Goal: Find specific page/section: Find specific page/section

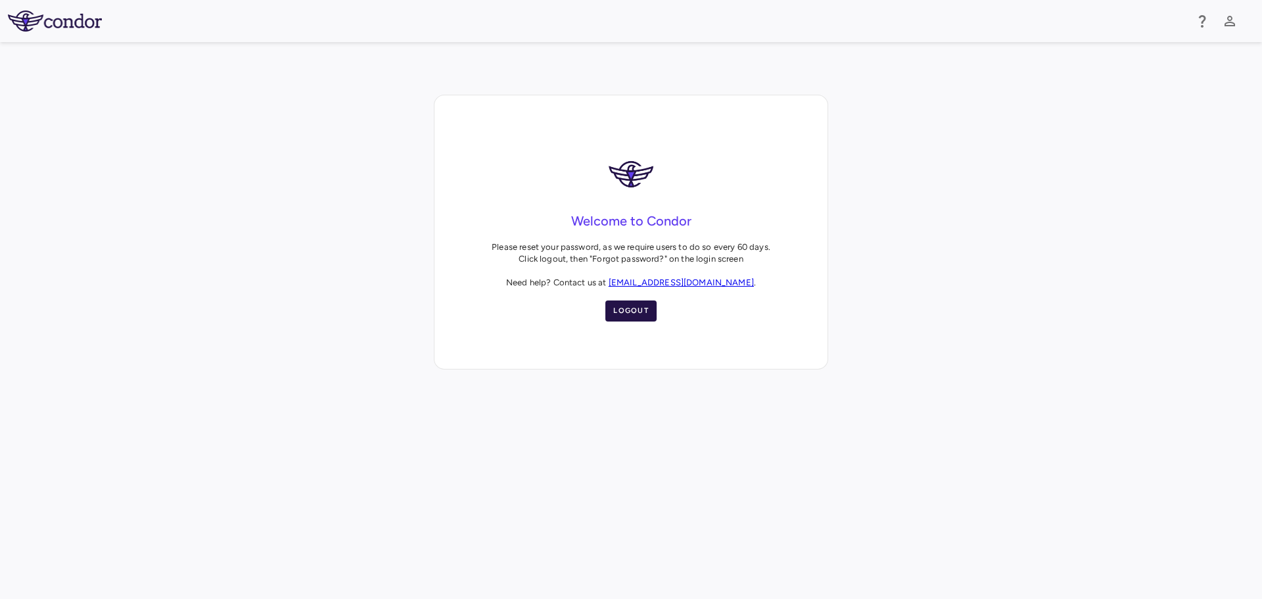
click at [624, 319] on button "Logout" at bounding box center [630, 310] width 51 height 21
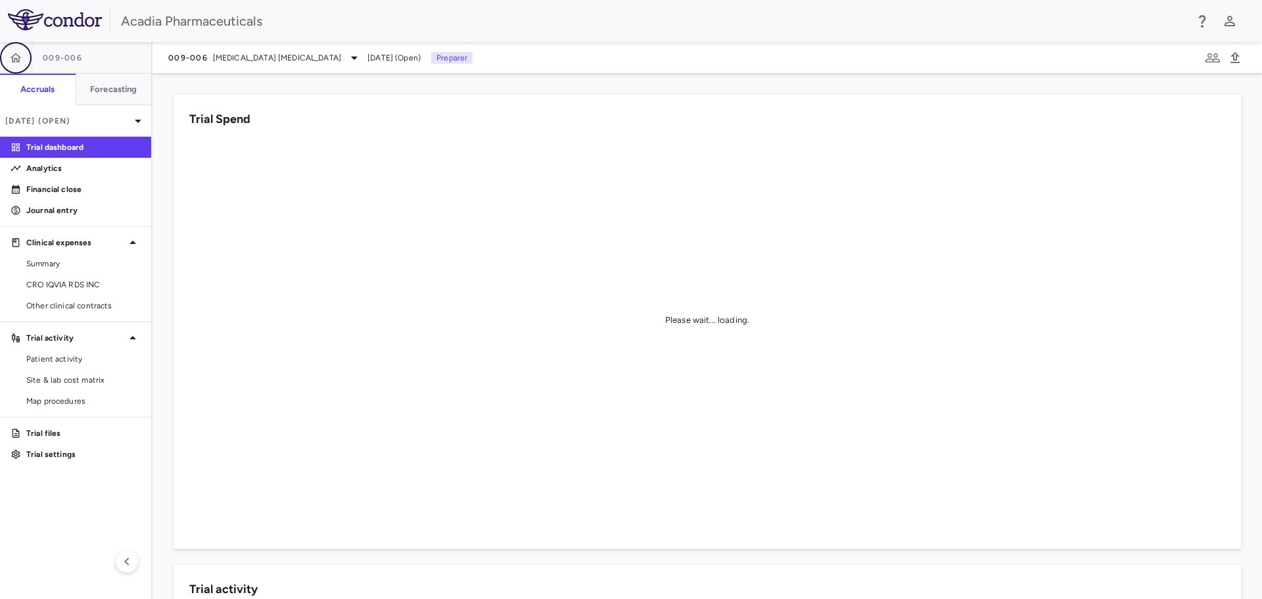
click at [22, 64] on button "button" at bounding box center [16, 58] width 32 height 32
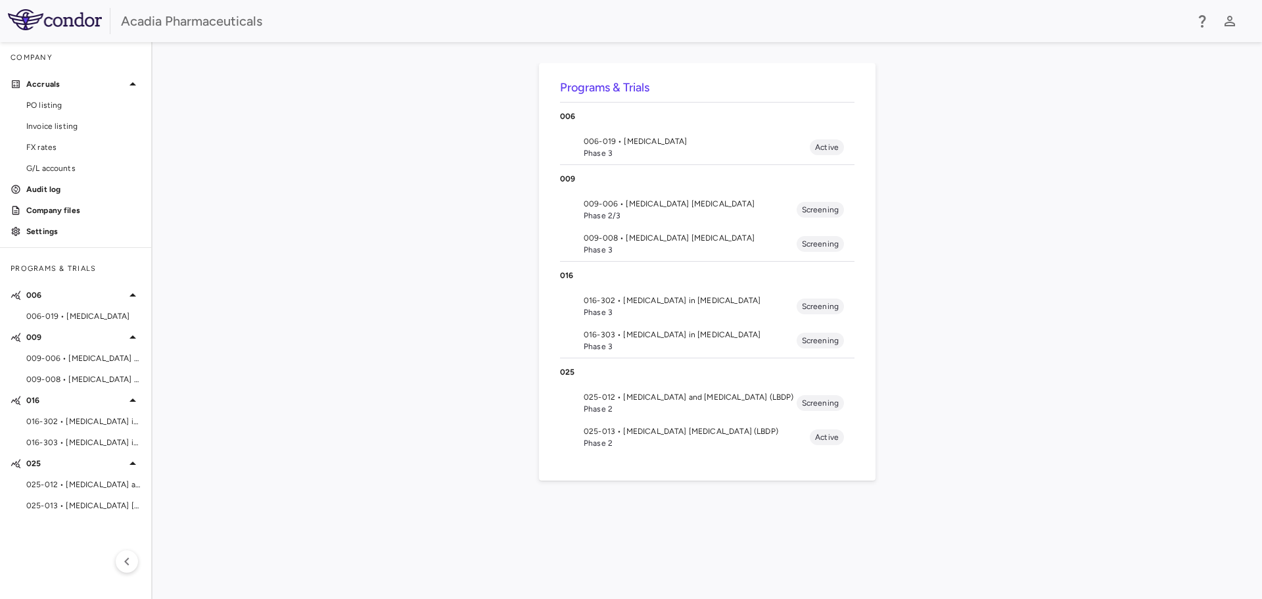
click at [616, 400] on span "025-012 • [MEDICAL_DATA] and [MEDICAL_DATA] (LBDP)" at bounding box center [690, 397] width 213 height 12
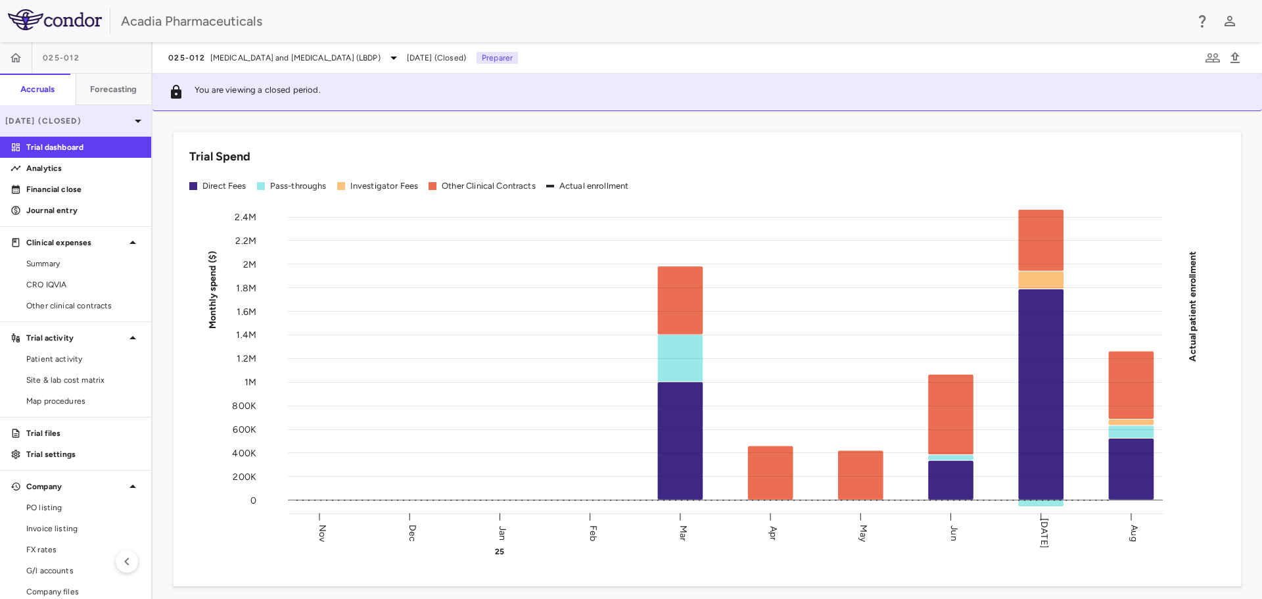
click at [118, 122] on p "[DATE] (Closed)" at bounding box center [67, 121] width 125 height 12
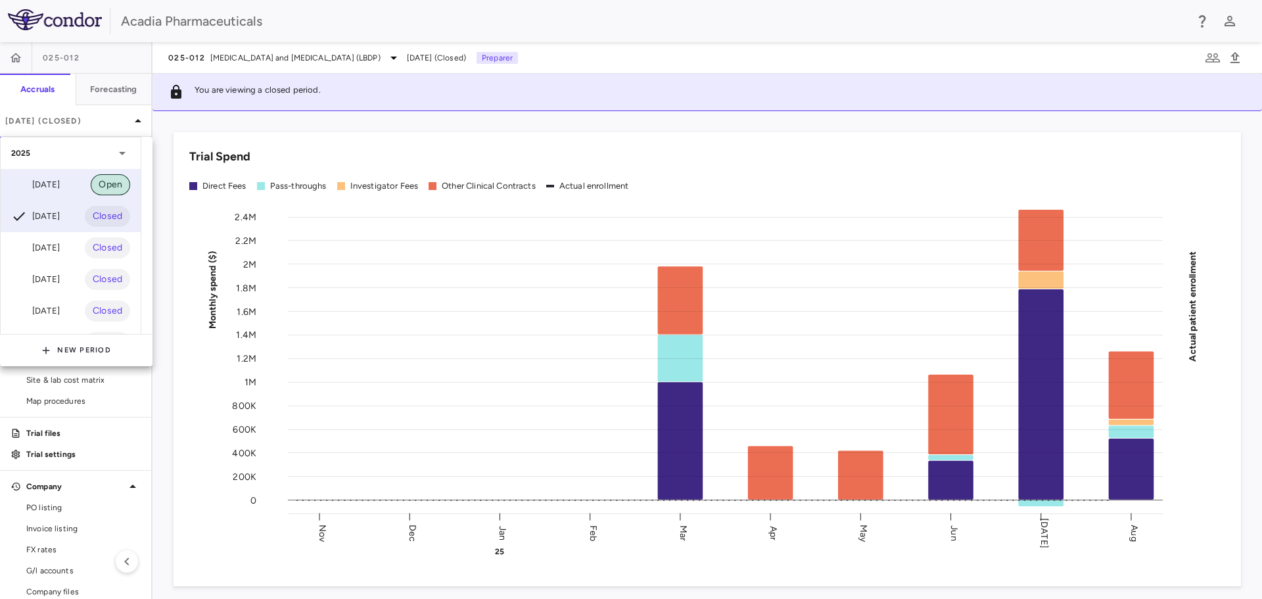
click at [106, 177] on span "Open" at bounding box center [110, 184] width 39 height 14
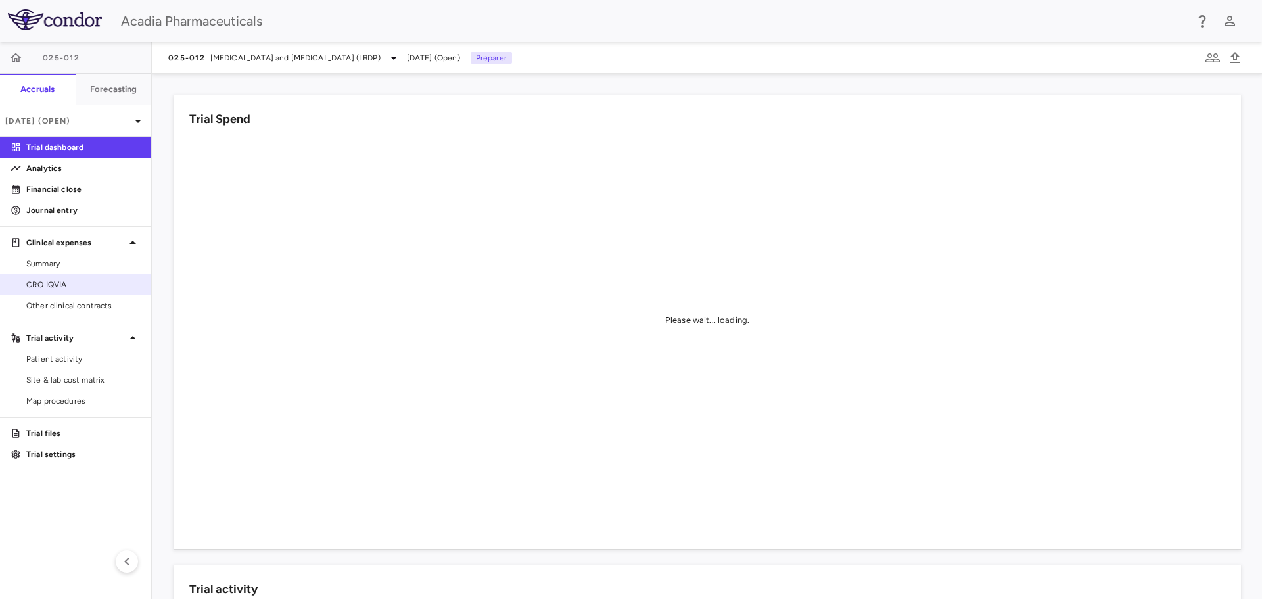
click at [81, 290] on link "CRO IQVIA" at bounding box center [75, 285] width 151 height 20
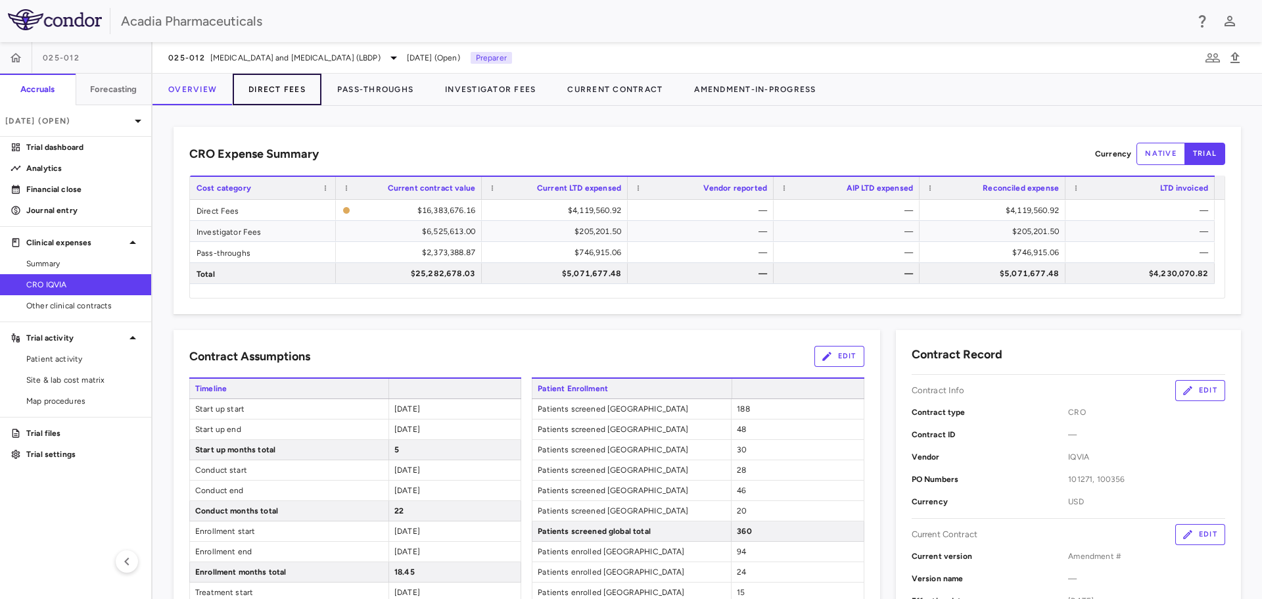
click at [303, 85] on button "Direct Fees" at bounding box center [277, 90] width 89 height 32
